Goal: Task Accomplishment & Management: Manage account settings

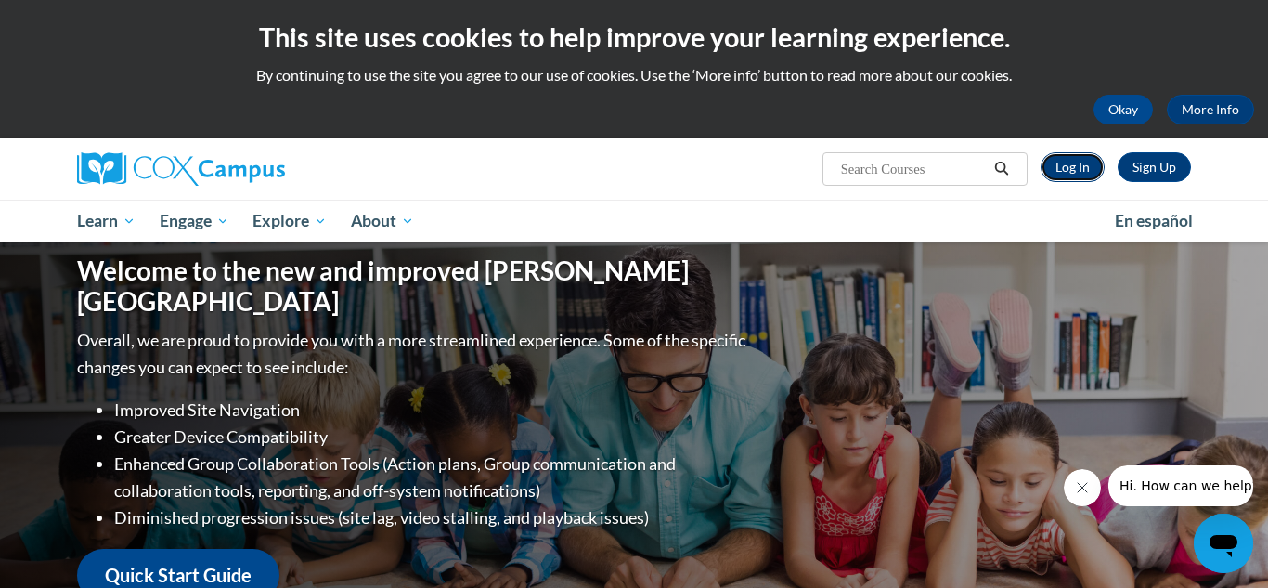
click at [1077, 167] on link "Log In" at bounding box center [1073, 167] width 64 height 30
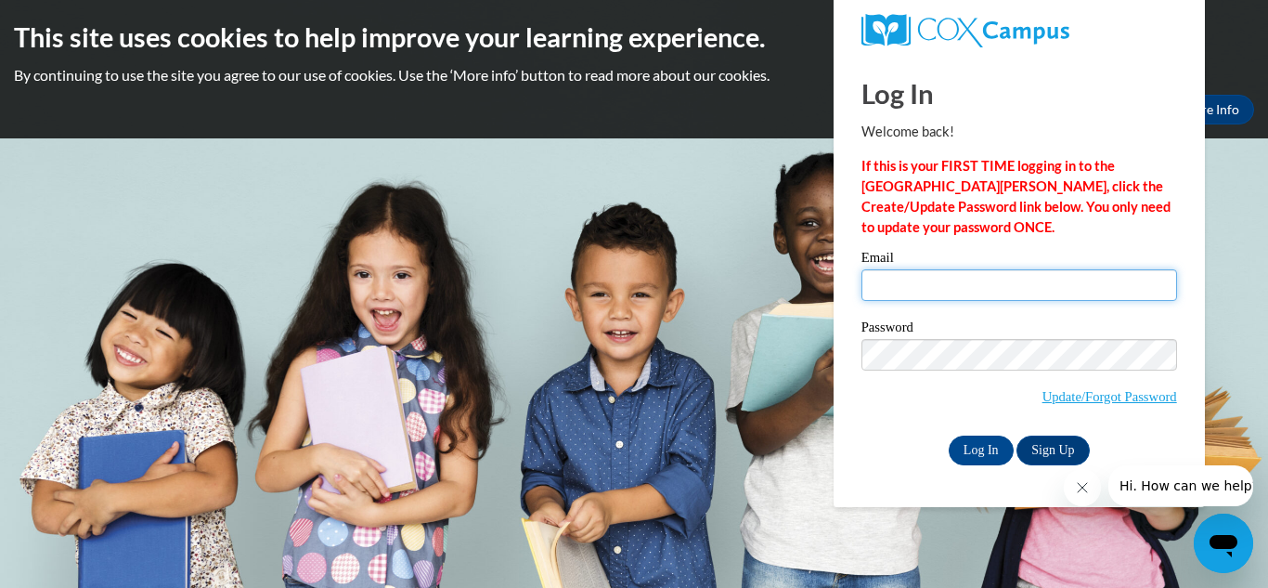
click at [897, 291] on input "Email" at bounding box center [1020, 285] width 316 height 32
type input "[EMAIL_ADDRESS][DOMAIN_NAME]"
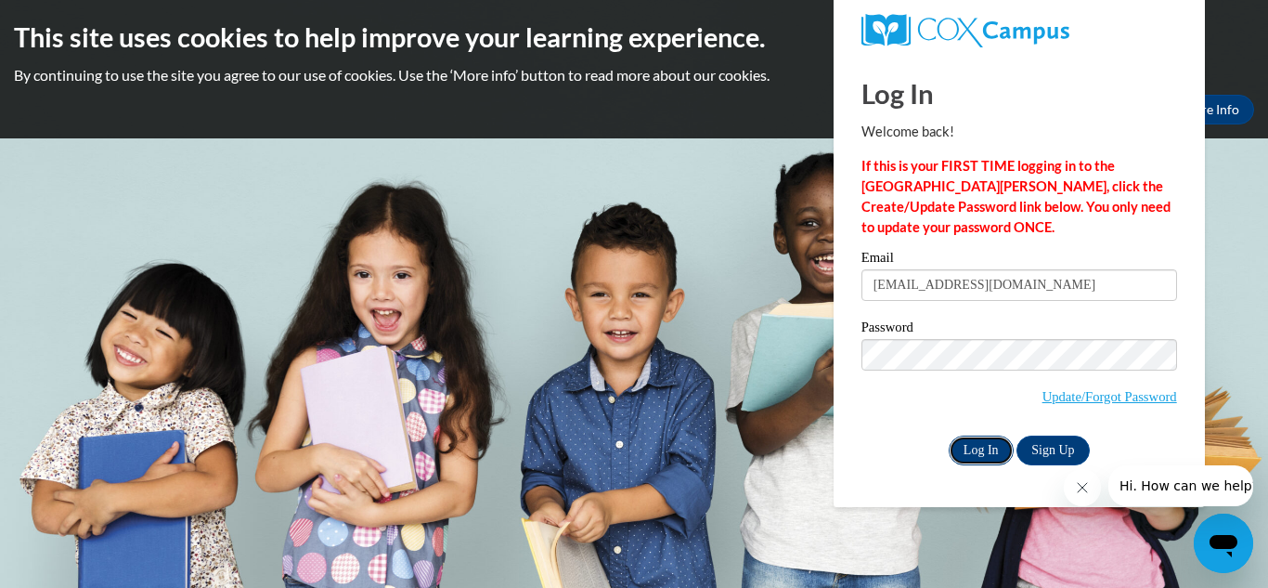
click at [978, 449] on input "Log In" at bounding box center [981, 451] width 65 height 30
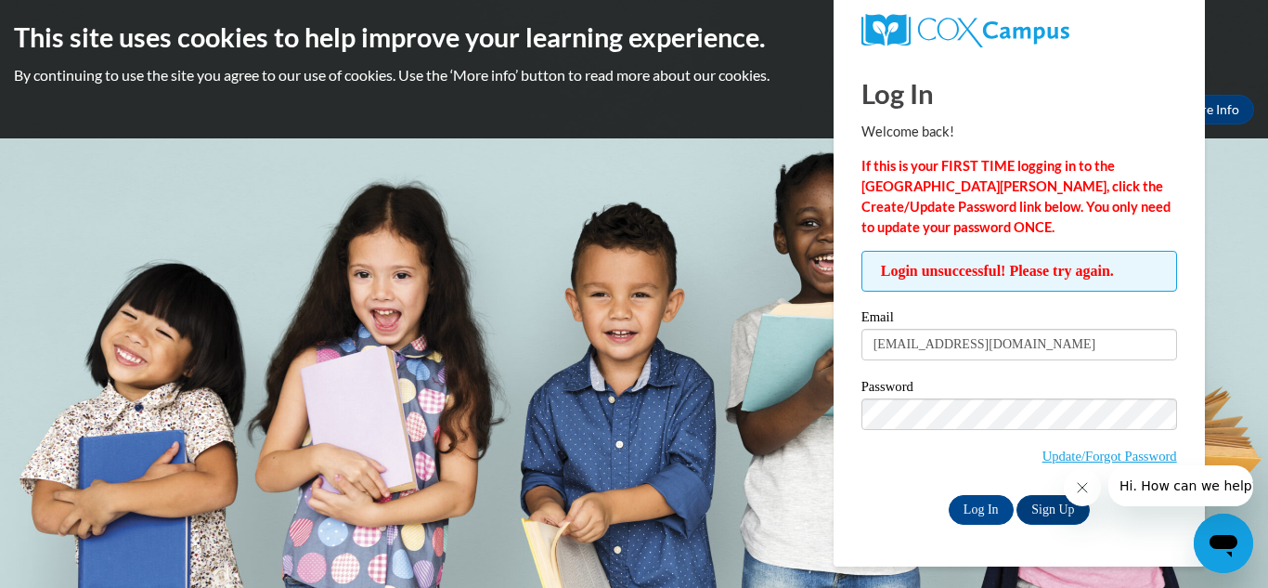
click at [615, 158] on body "This site uses cookies to help improve your learning experience. By continuing …" at bounding box center [634, 294] width 1268 height 588
